Goal: Task Accomplishment & Management: Complete application form

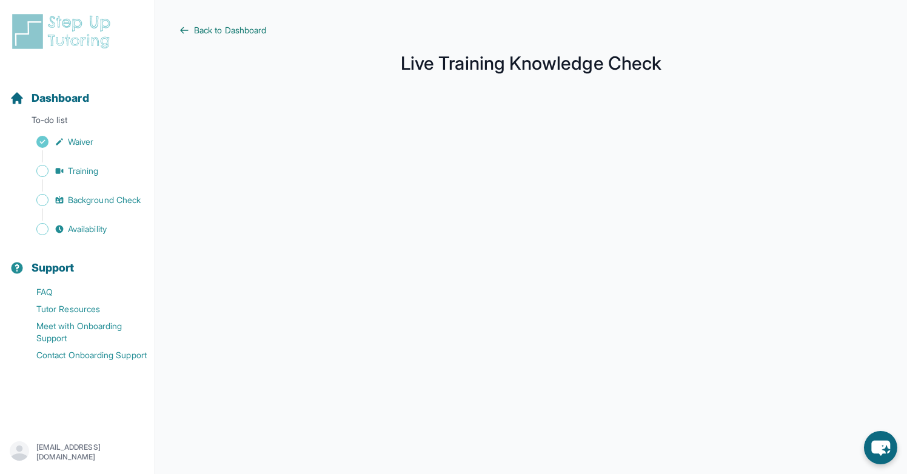
click at [257, 31] on span "Back to Dashboard" at bounding box center [230, 30] width 72 height 12
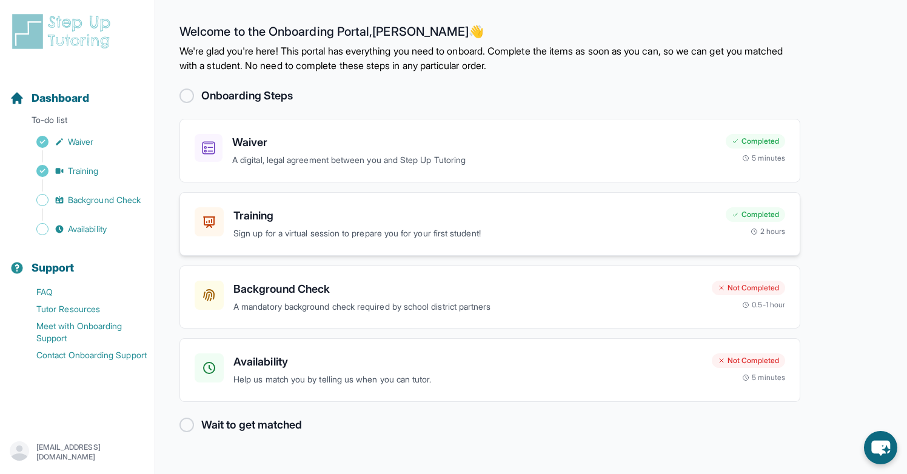
click at [578, 215] on h3 "Training" at bounding box center [474, 215] width 482 height 17
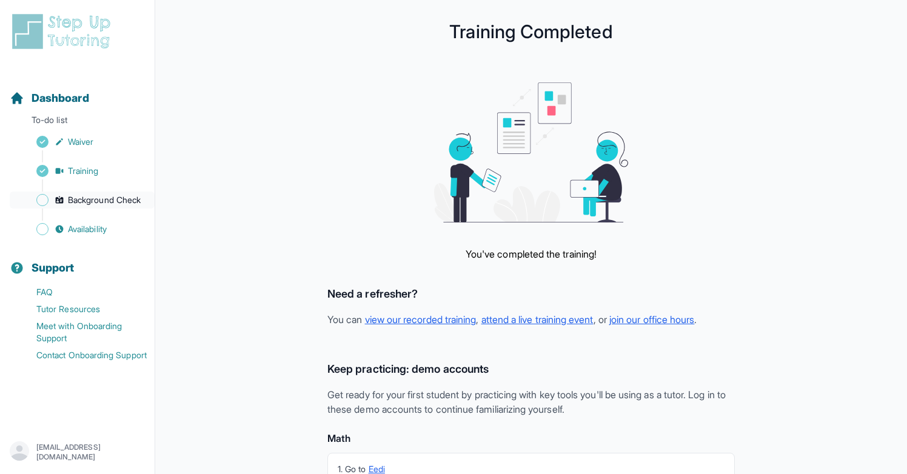
click at [103, 200] on span "Background Check" at bounding box center [104, 200] width 73 height 12
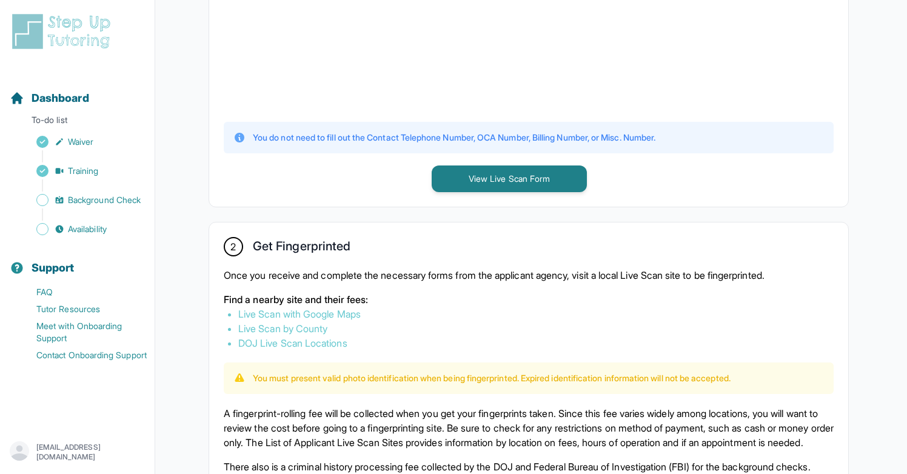
scroll to position [502, 0]
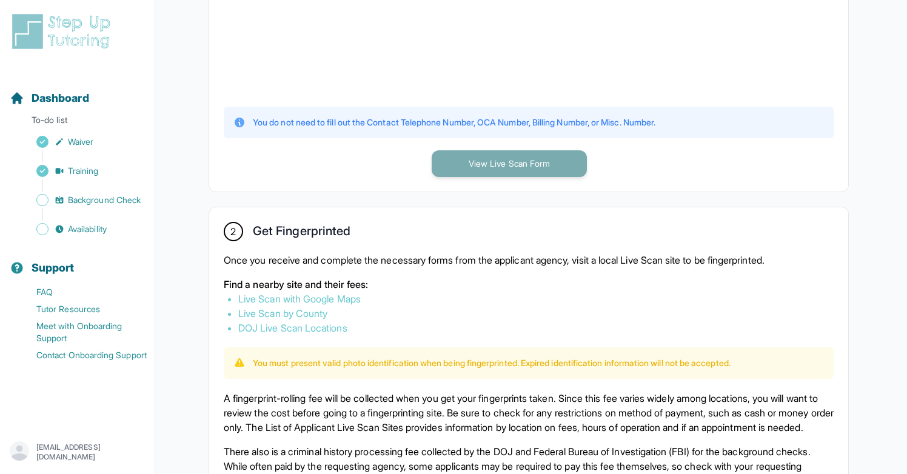
click at [568, 167] on button "View Live Scan Form" at bounding box center [508, 163] width 155 height 27
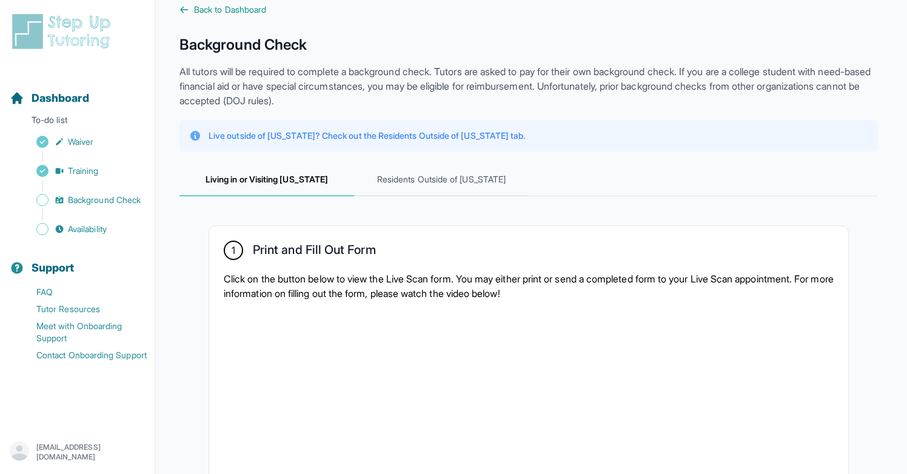
scroll to position [0, 0]
